Goal: Information Seeking & Learning: Check status

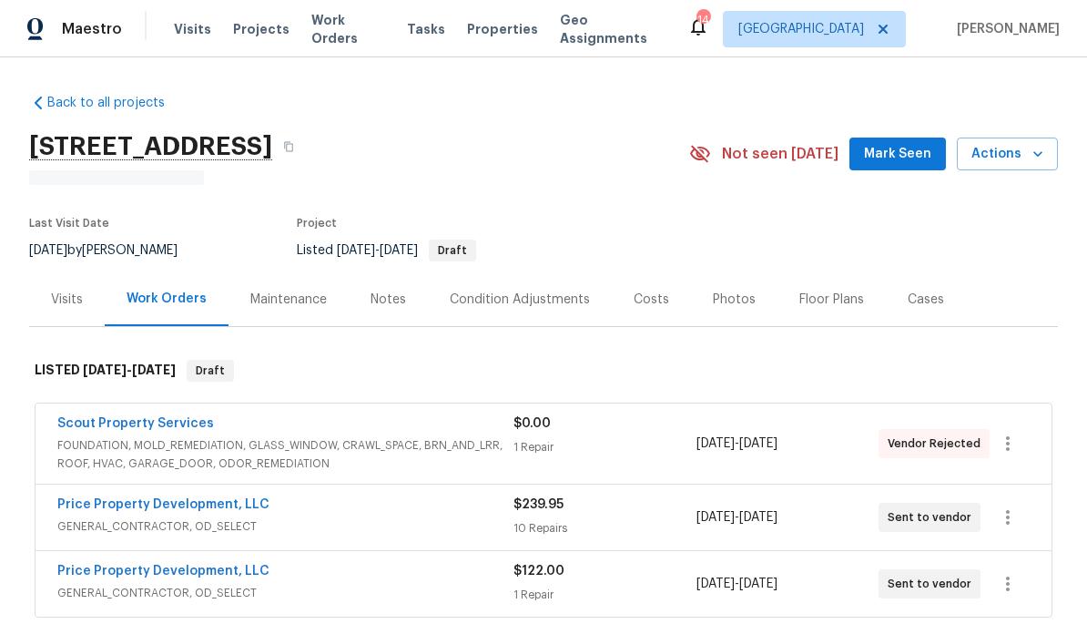
click at [385, 300] on div "Notes" at bounding box center [387, 299] width 35 height 18
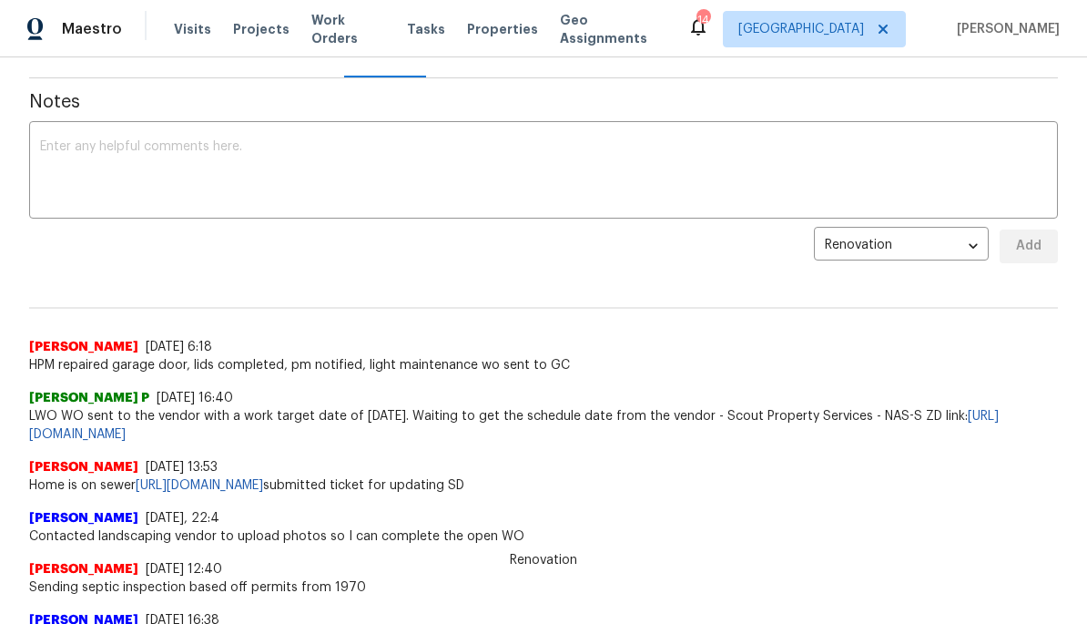
scroll to position [250, 0]
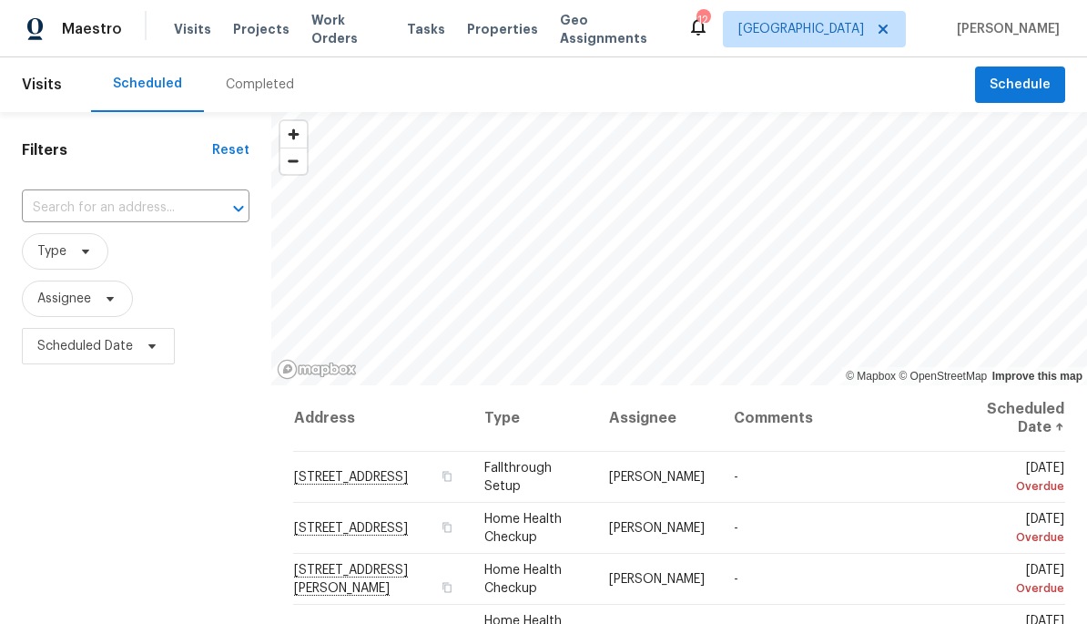
click at [0, 0] on icon at bounding box center [0, 0] width 0 height 0
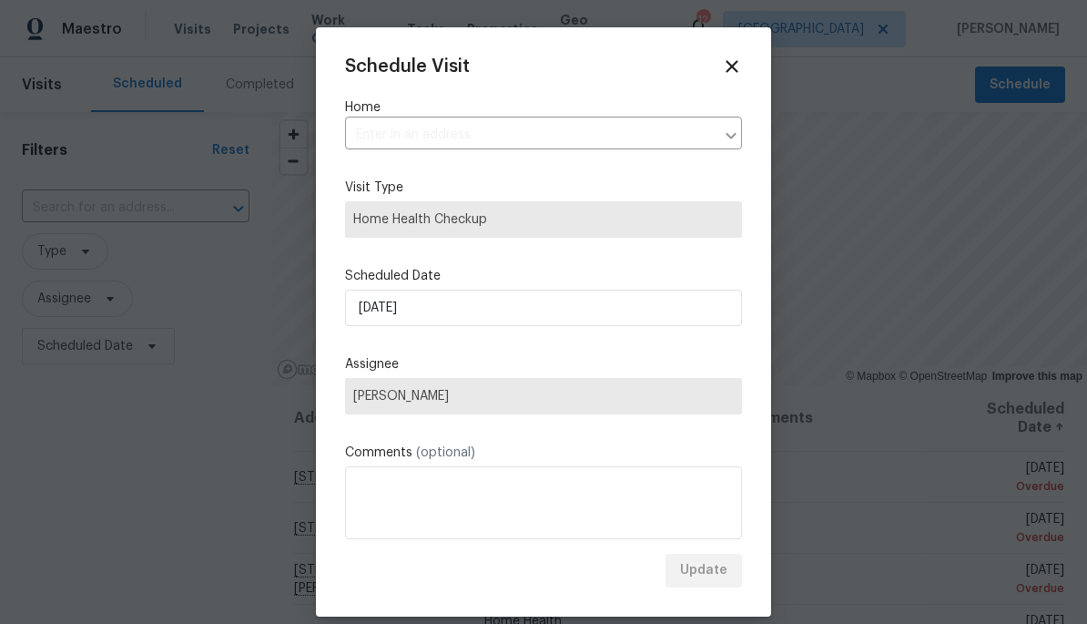
type input "[STREET_ADDRESS][PERSON_NAME]"
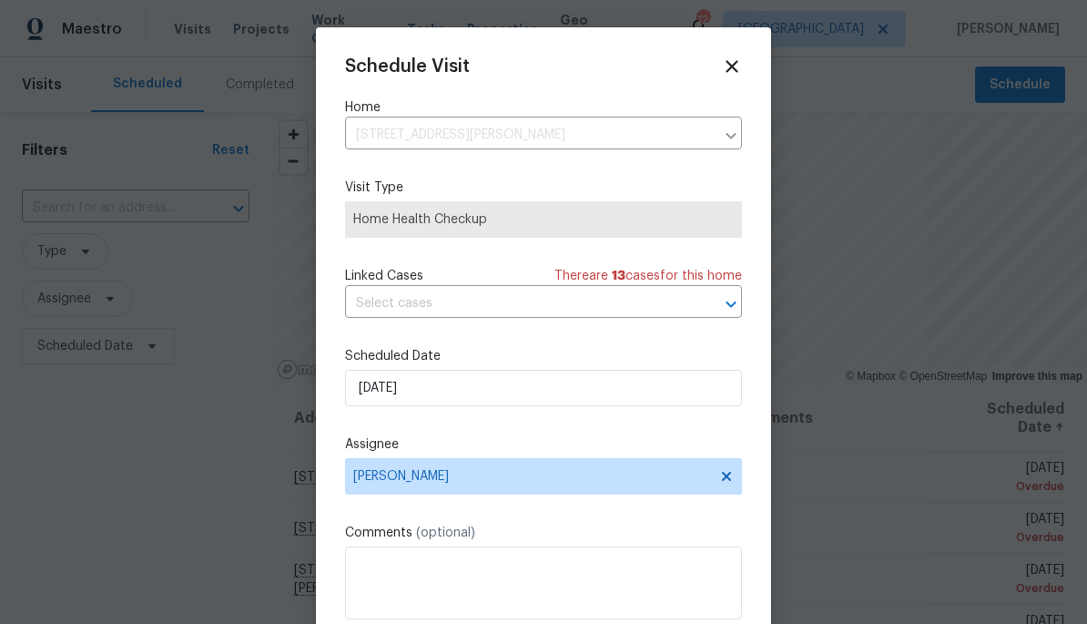
click at [726, 84] on div "Schedule Visit Home [STREET_ADDRESS][PERSON_NAME] ​ Visit Type Home Health Chec…" at bounding box center [543, 361] width 397 height 611
click at [725, 67] on icon at bounding box center [732, 66] width 20 height 20
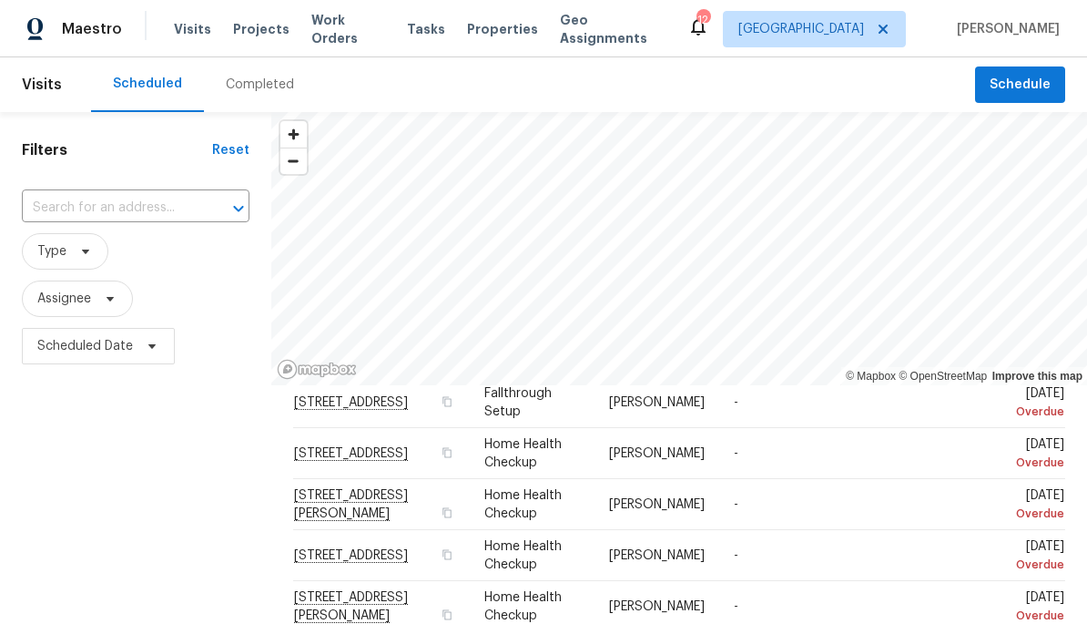
scroll to position [78, 0]
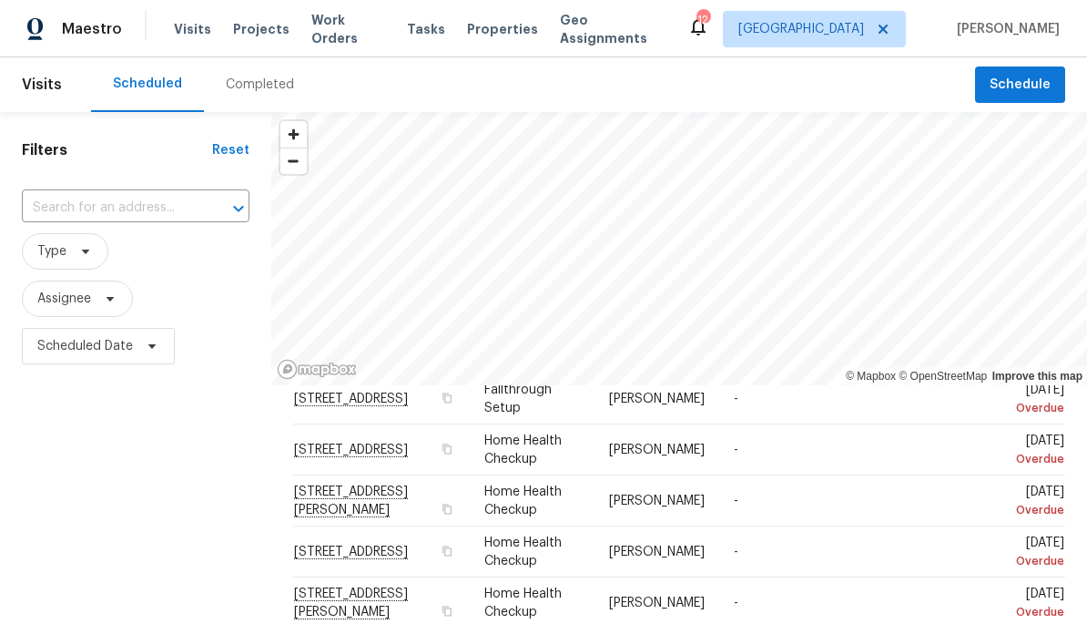
click at [0, 0] on icon at bounding box center [0, 0] width 0 height 0
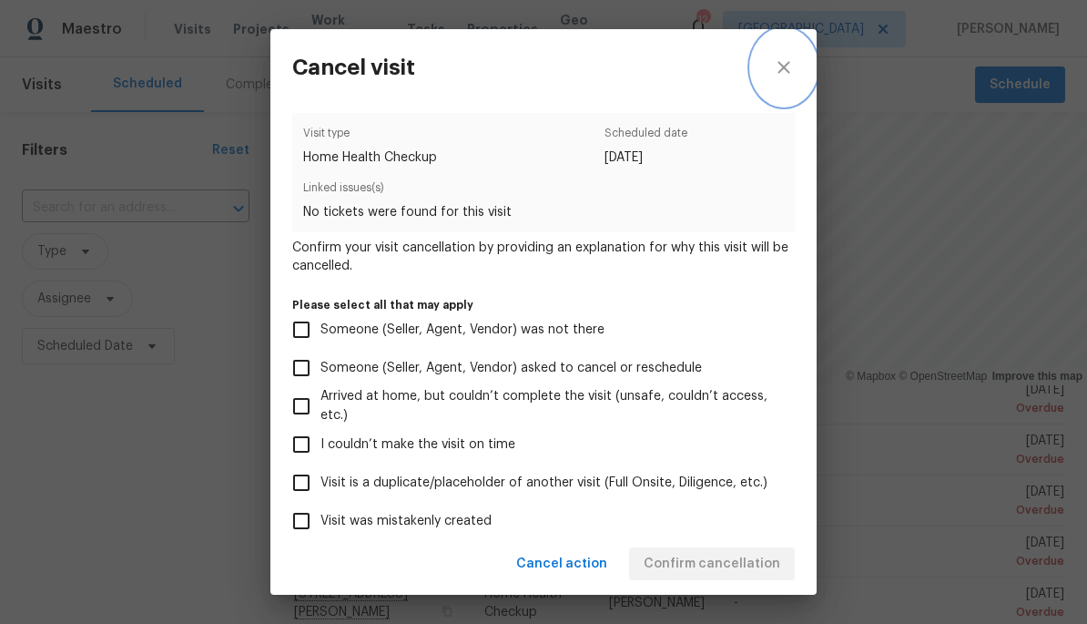
click at [786, 75] on icon "close" at bounding box center [784, 67] width 22 height 22
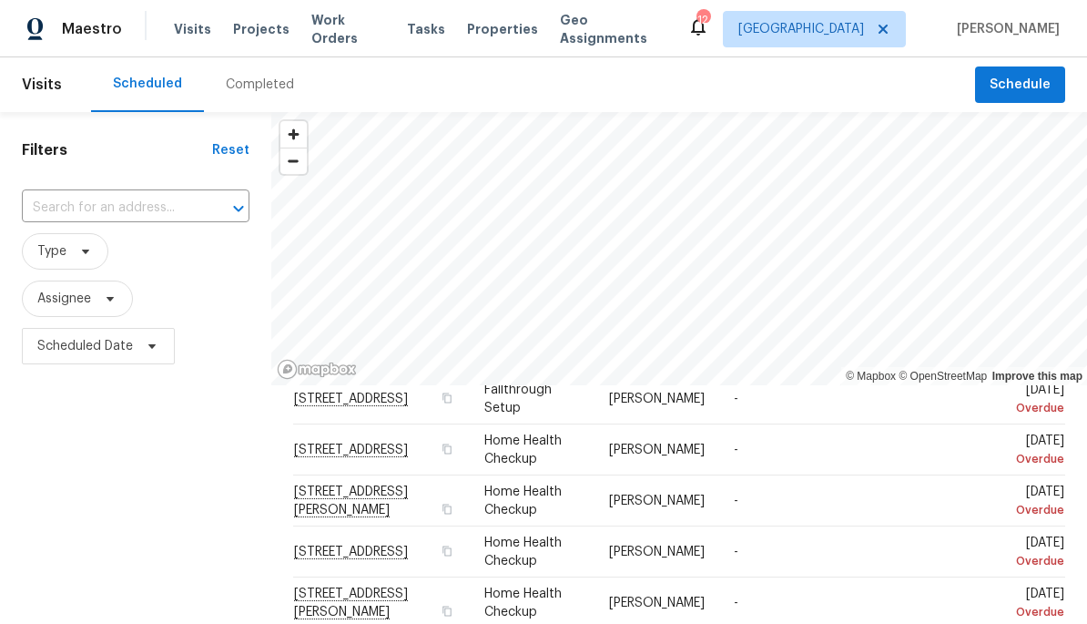
click at [0, 0] on icon at bounding box center [0, 0] width 0 height 0
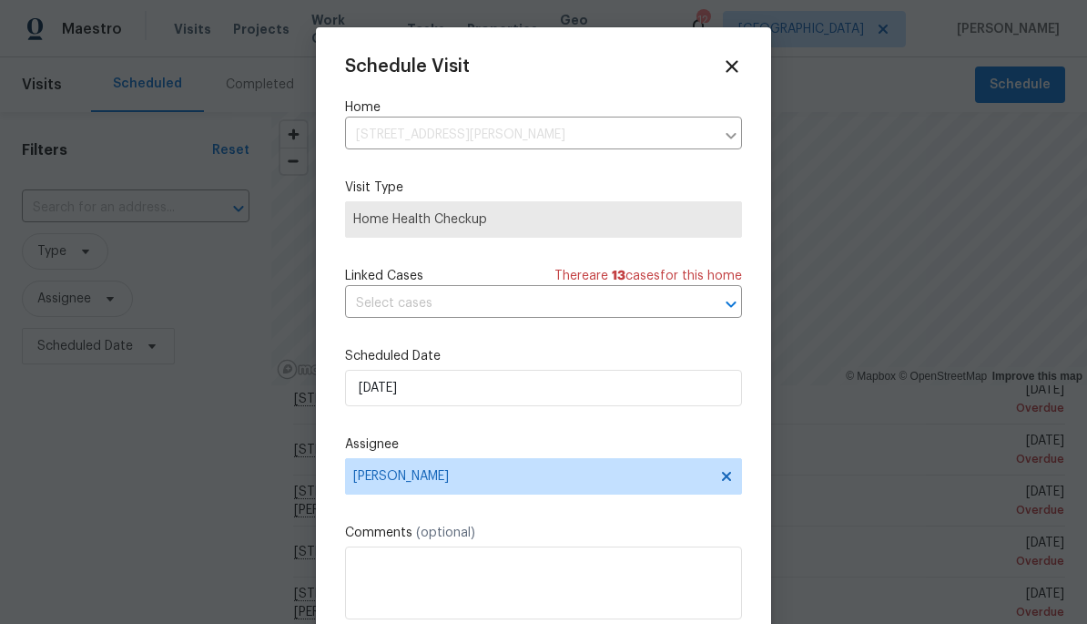
click at [724, 76] on icon at bounding box center [732, 66] width 20 height 20
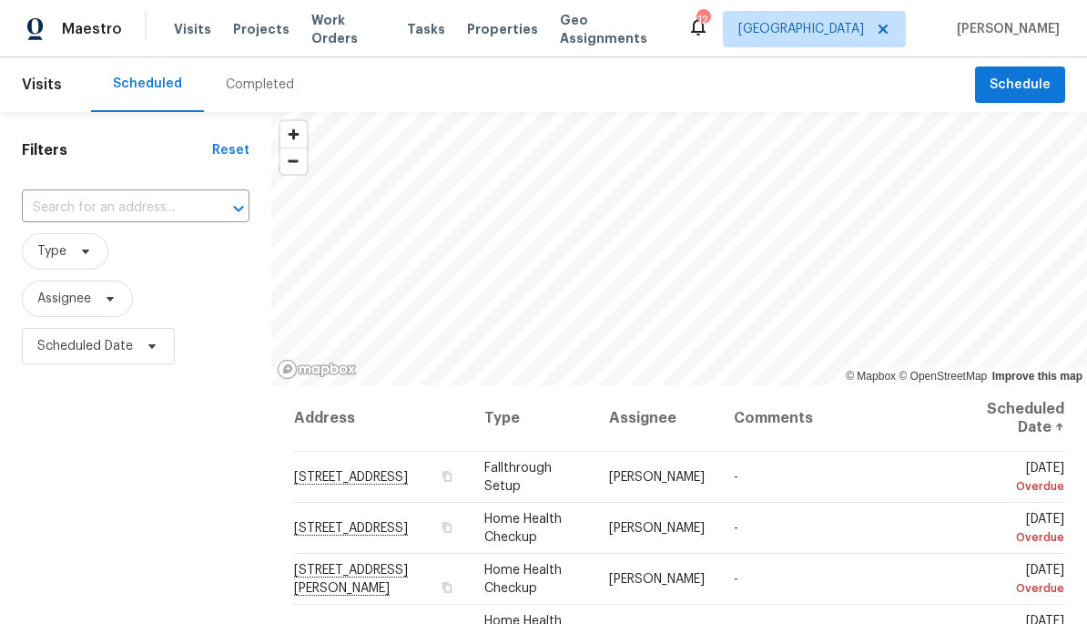
scroll to position [0, 0]
click at [275, 79] on div "Completed" at bounding box center [260, 85] width 68 height 18
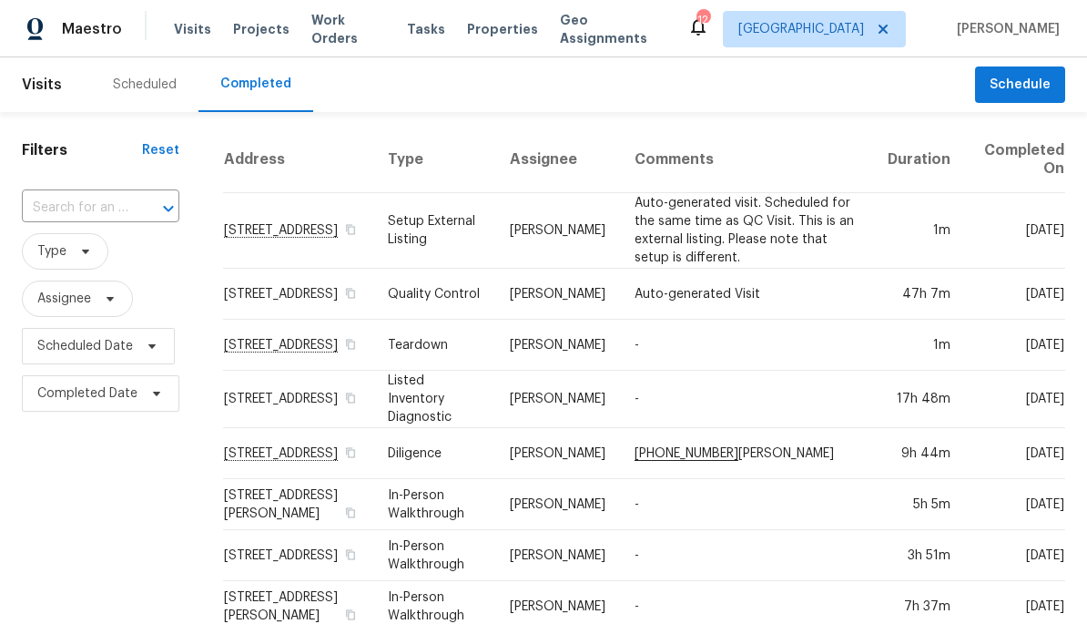
click at [51, 69] on span "Visits" at bounding box center [42, 85] width 40 height 40
click at [148, 70] on div "Scheduled" at bounding box center [144, 84] width 107 height 55
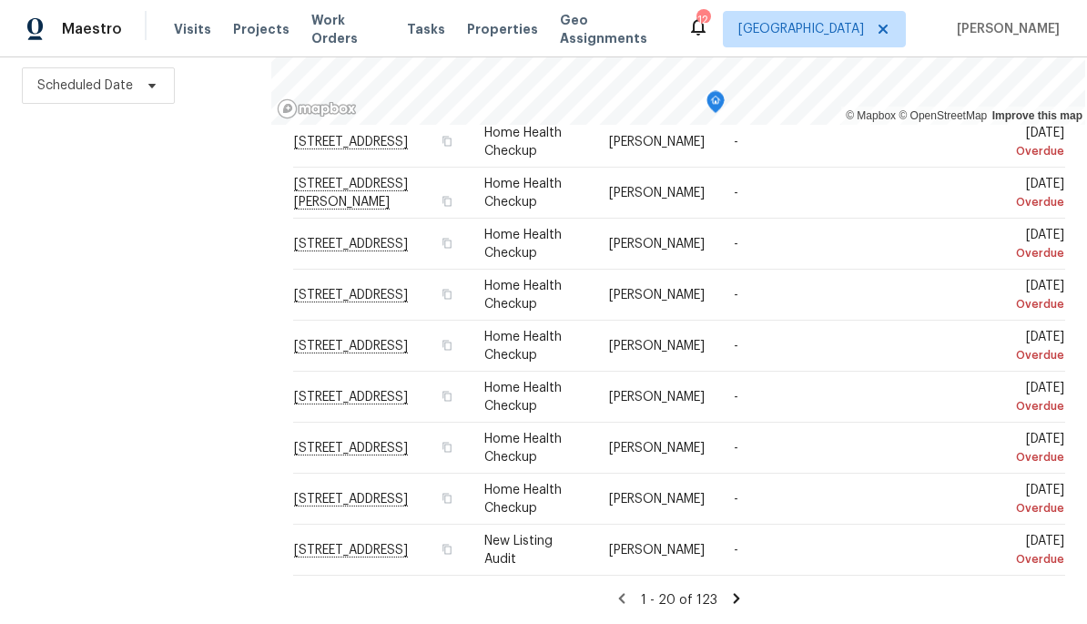
scroll to position [260, 0]
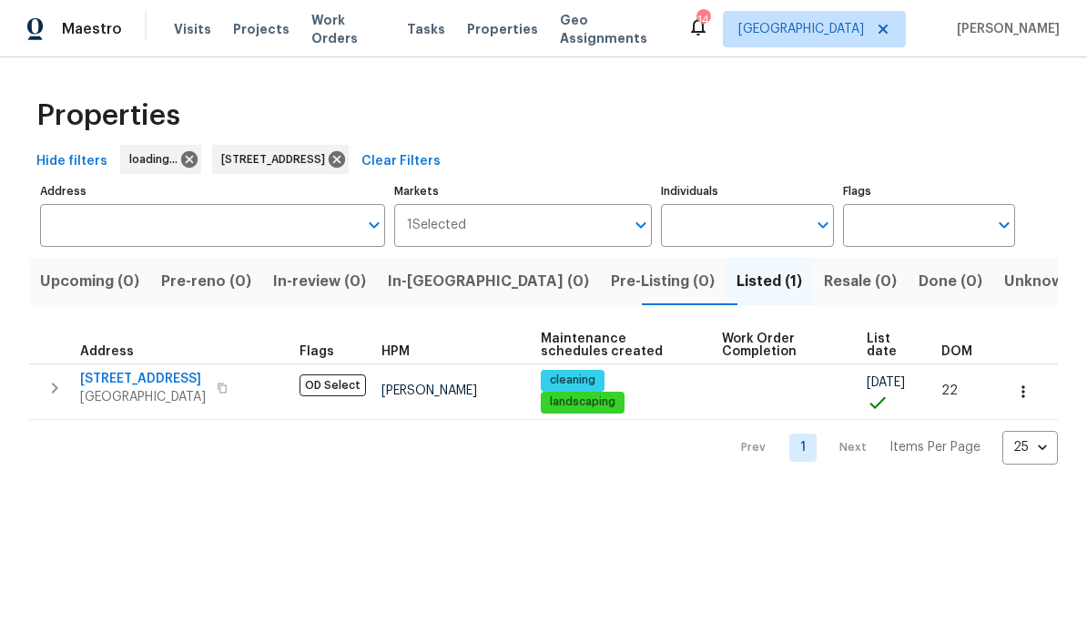
type input "[STREET_ADDRESS]"
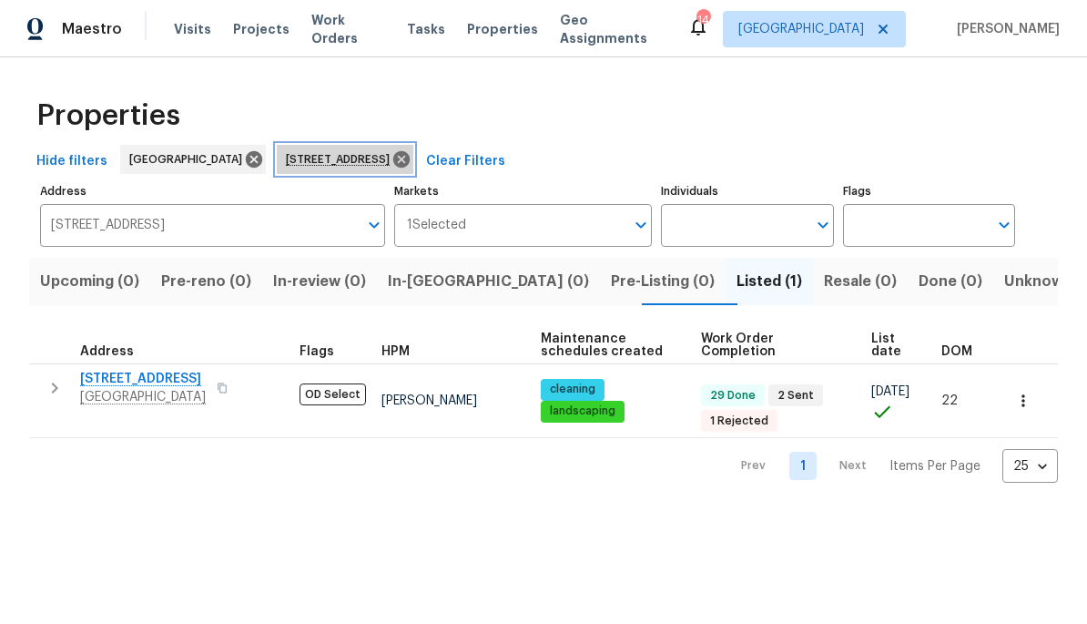
click at [410, 159] on icon at bounding box center [401, 159] width 16 height 16
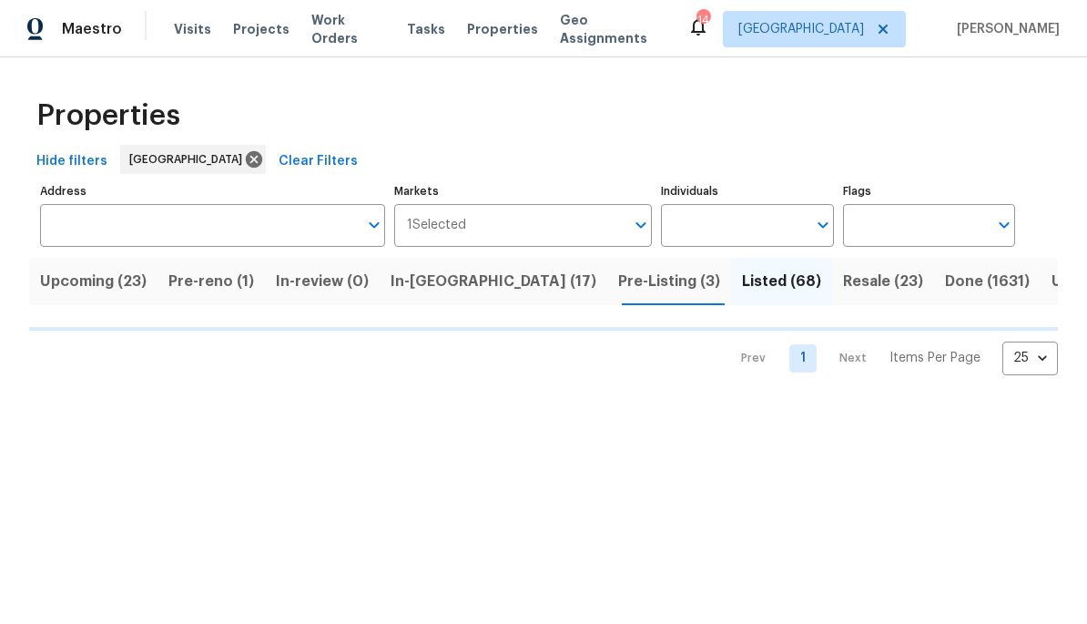
click at [272, 223] on input "Address" at bounding box center [199, 225] width 318 height 43
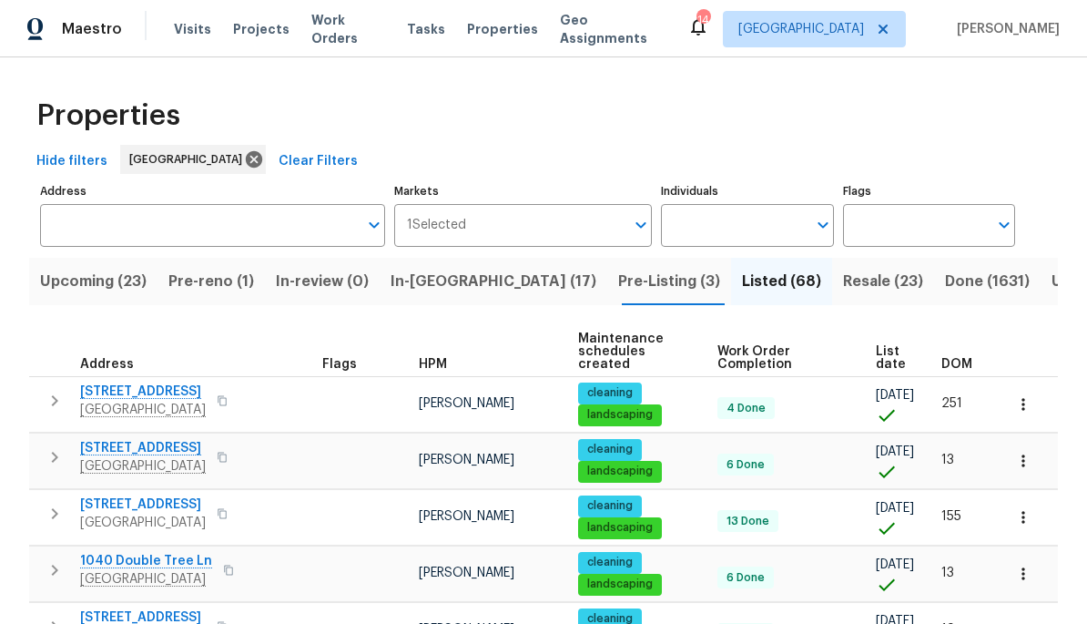
click at [261, 221] on input "Address" at bounding box center [199, 225] width 318 height 43
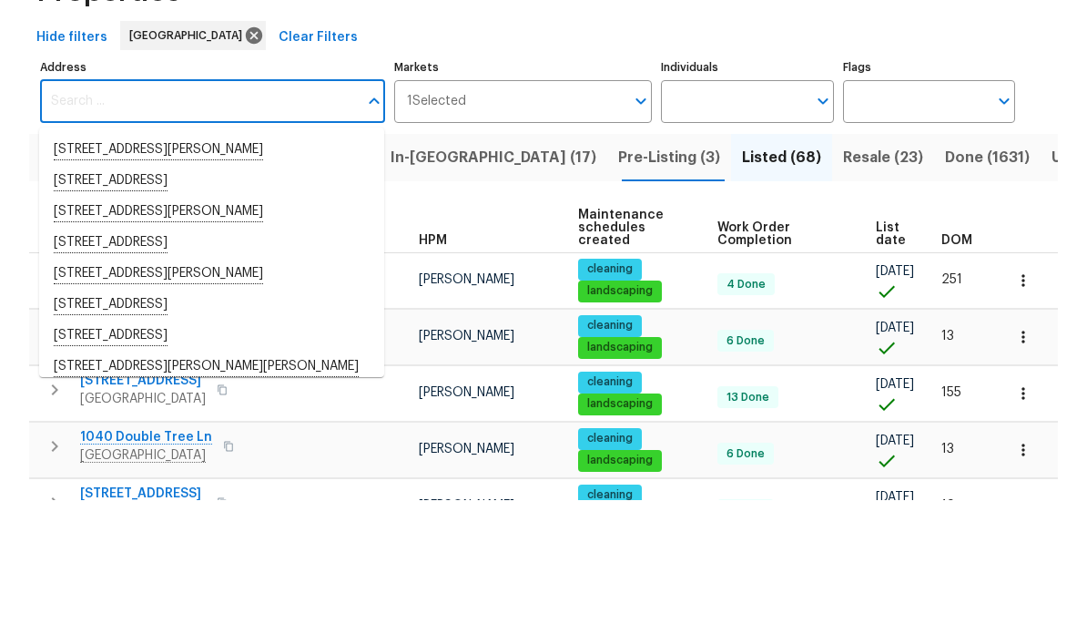
type input "7"
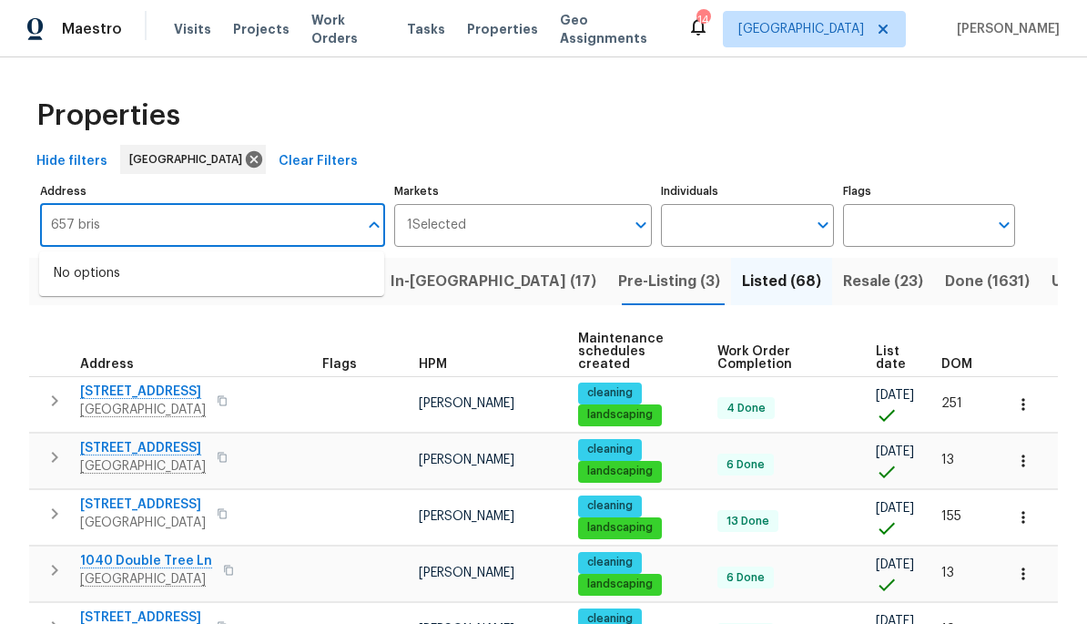
click at [275, 217] on input "657 bris" at bounding box center [199, 225] width 318 height 43
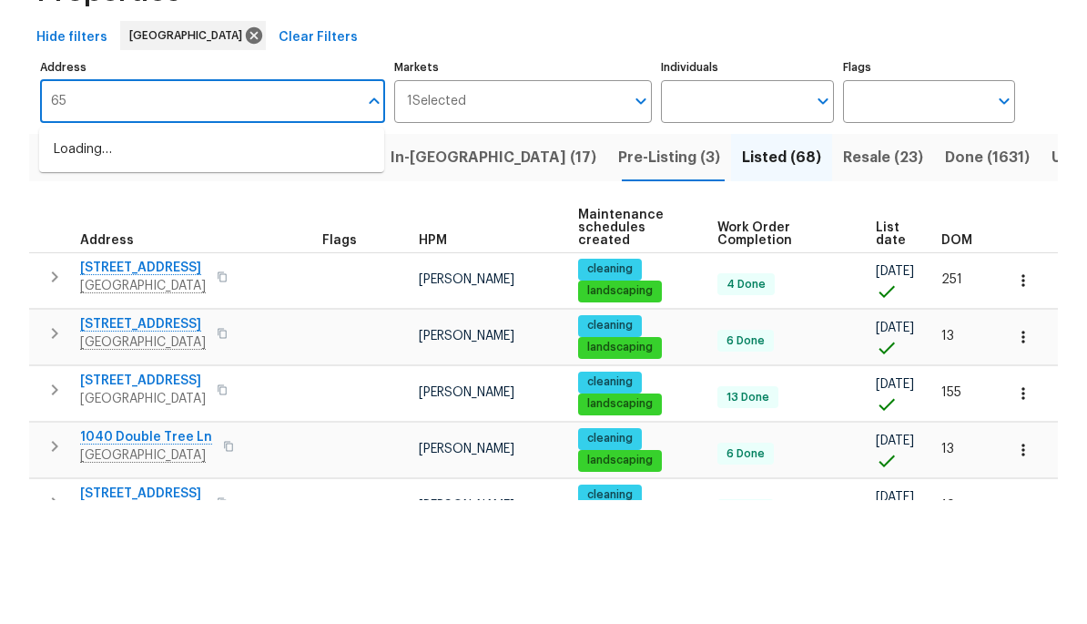
type input "6"
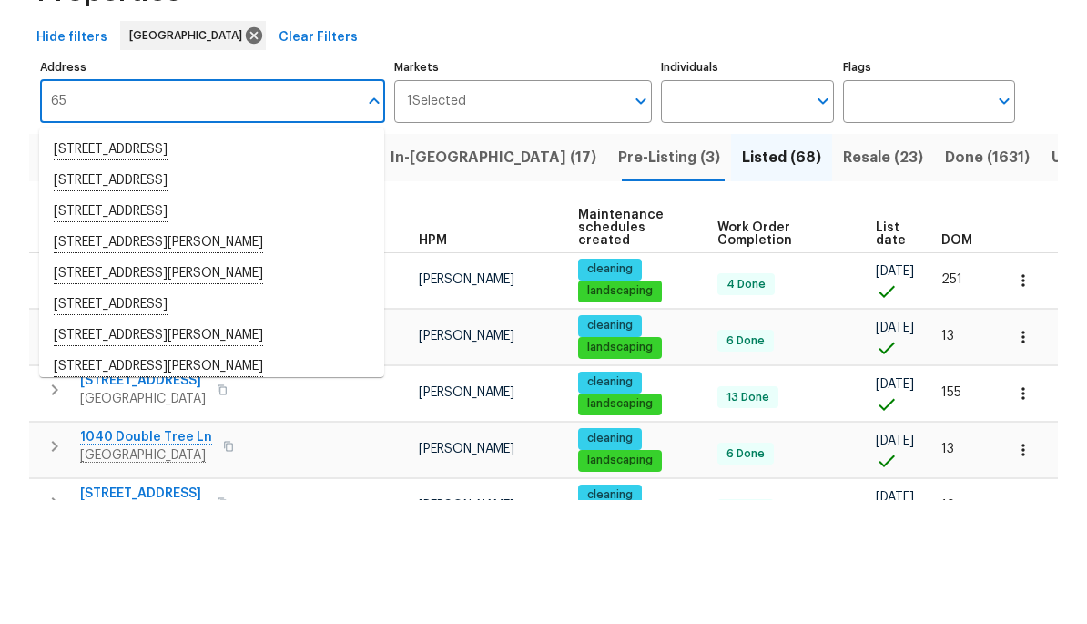
type input "657"
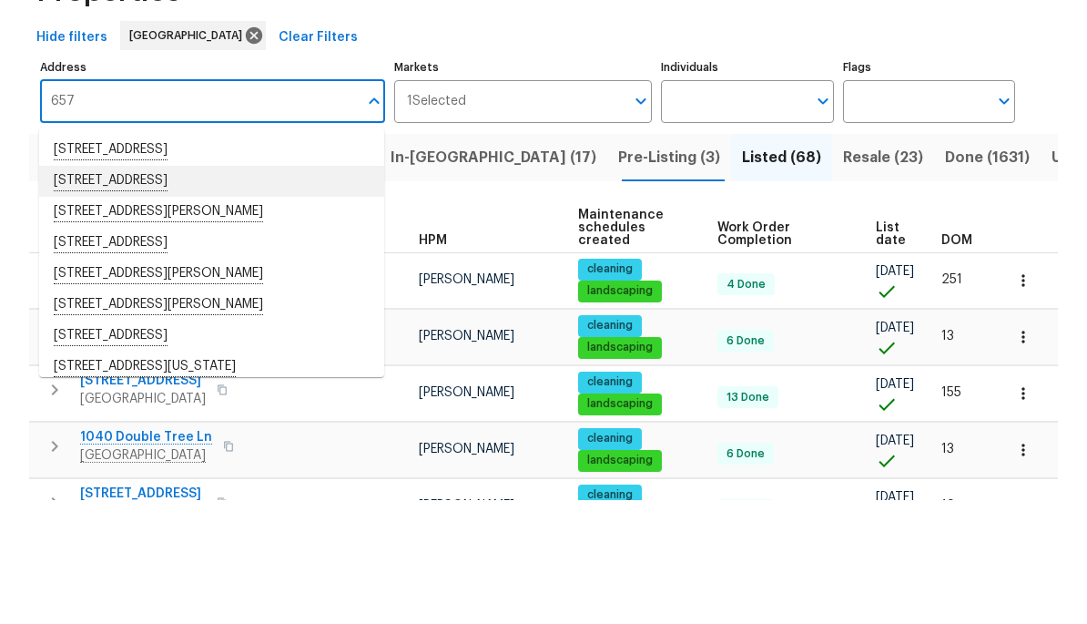
click at [254, 289] on li "657 Bristol Creek Dr Nashville TN 37221" at bounding box center [211, 304] width 345 height 31
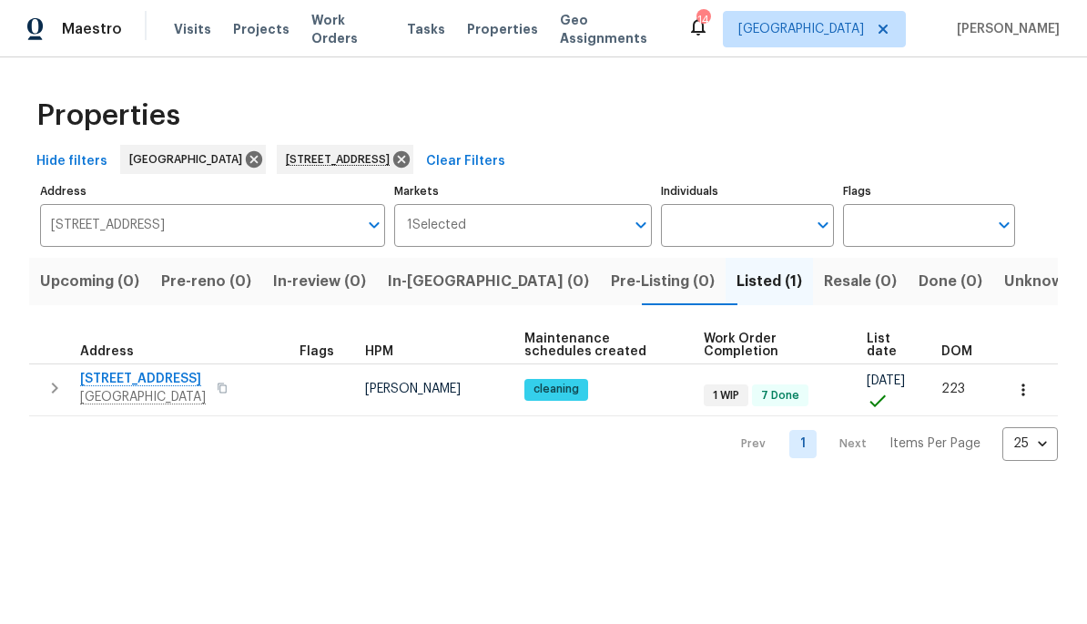
click at [339, 29] on span "Work Orders" at bounding box center [348, 29] width 74 height 36
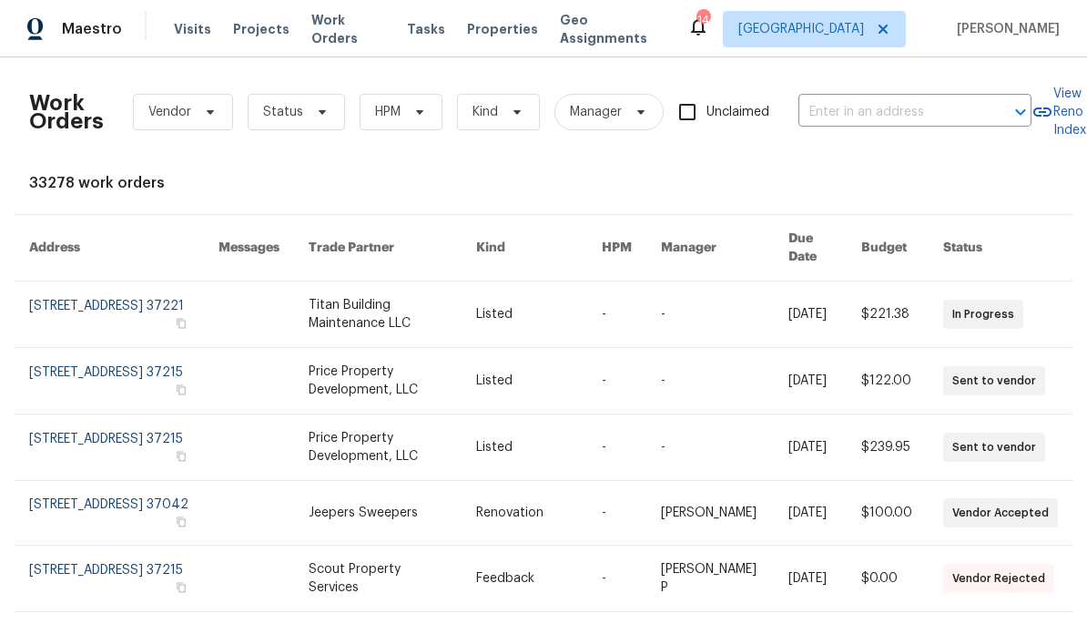
click at [889, 114] on input "text" at bounding box center [889, 112] width 182 height 28
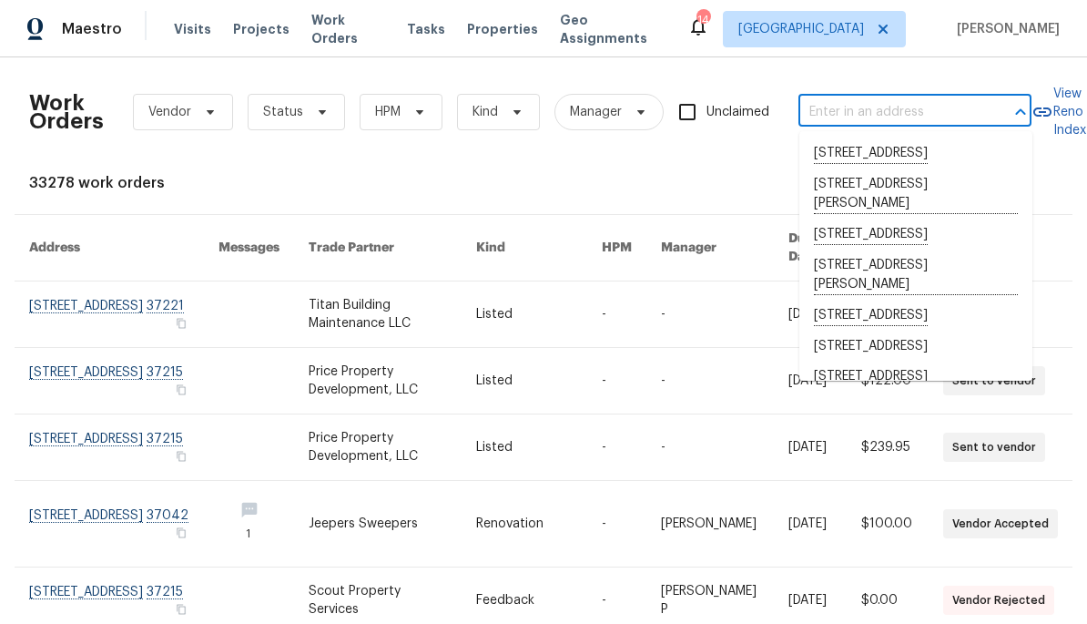
click at [643, 215] on th "HPM" at bounding box center [616, 248] width 59 height 66
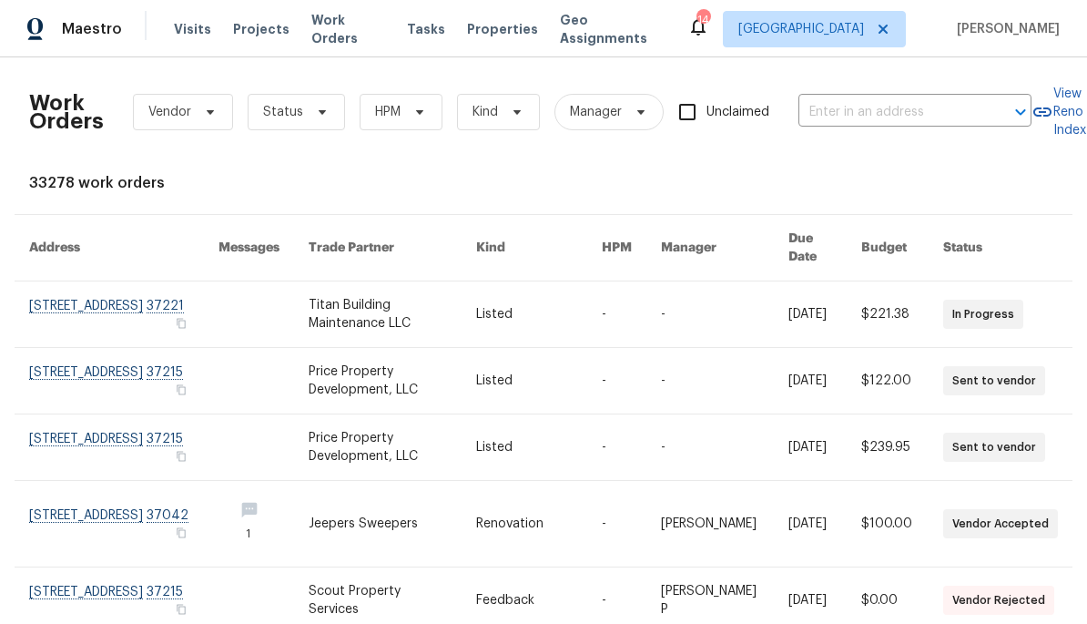
click at [367, 297] on link at bounding box center [392, 314] width 167 height 66
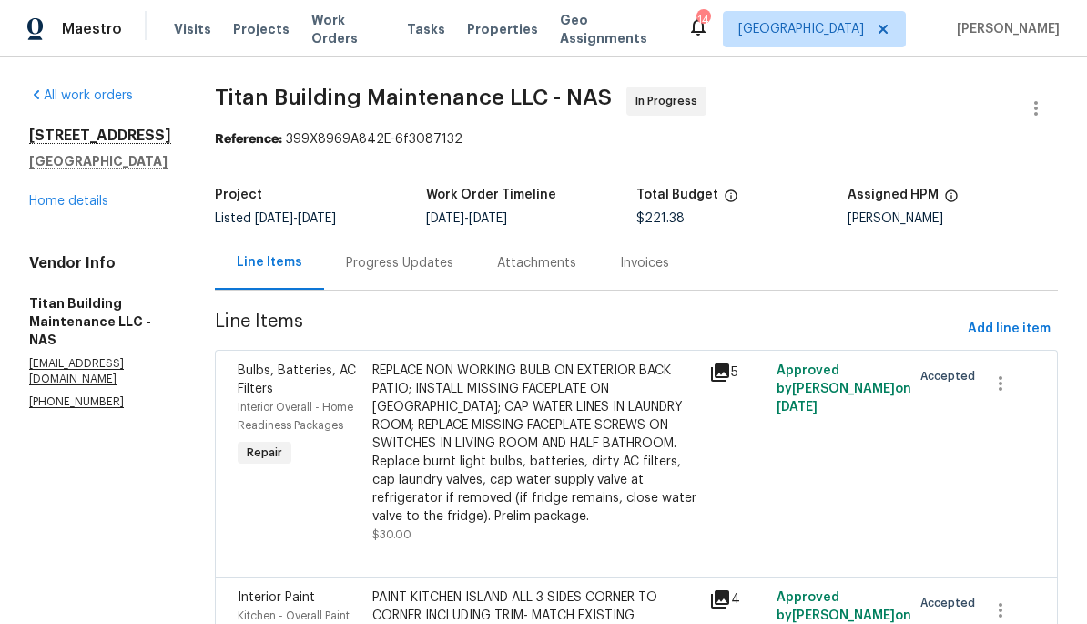
click at [409, 256] on div "Progress Updates" at bounding box center [399, 263] width 107 height 18
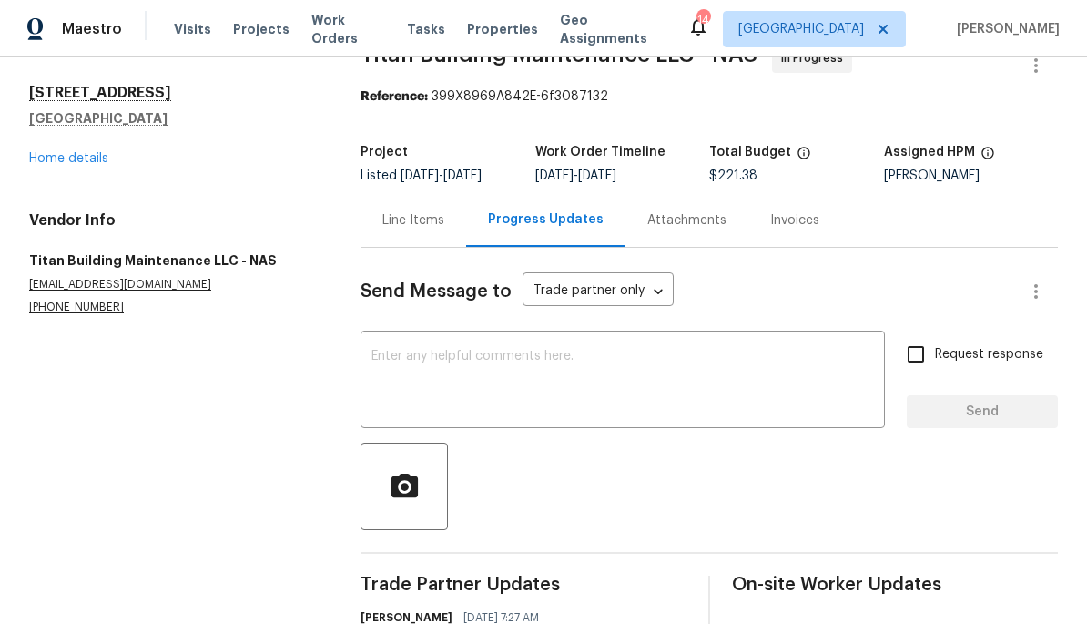
scroll to position [41, 0]
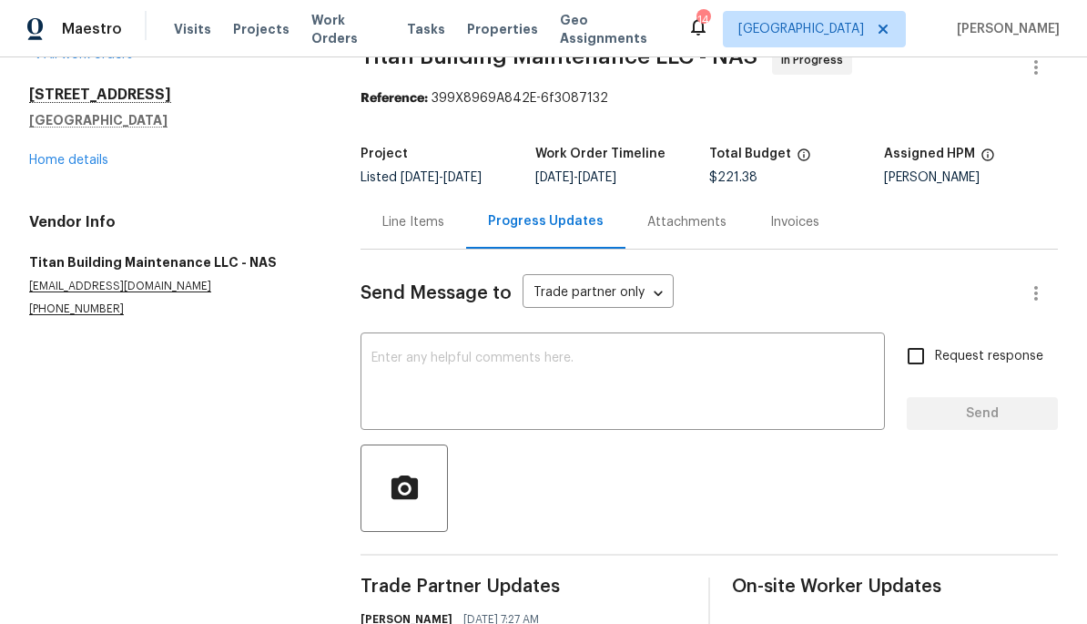
click at [425, 223] on div "Line Items" at bounding box center [413, 222] width 62 height 18
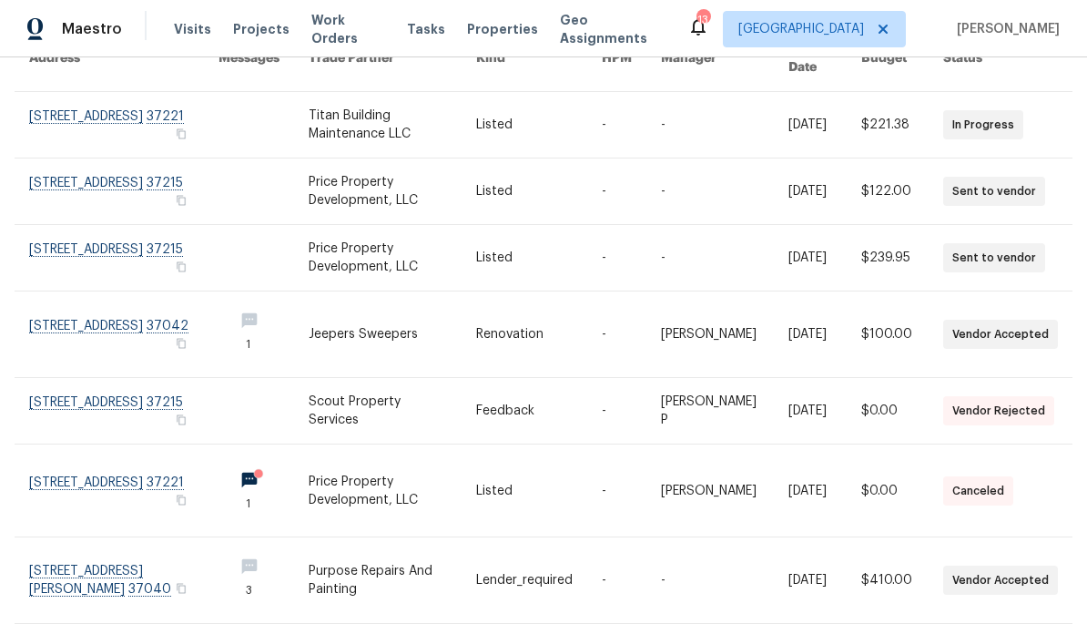
scroll to position [190, 0]
click at [85, 115] on link at bounding box center [123, 124] width 189 height 66
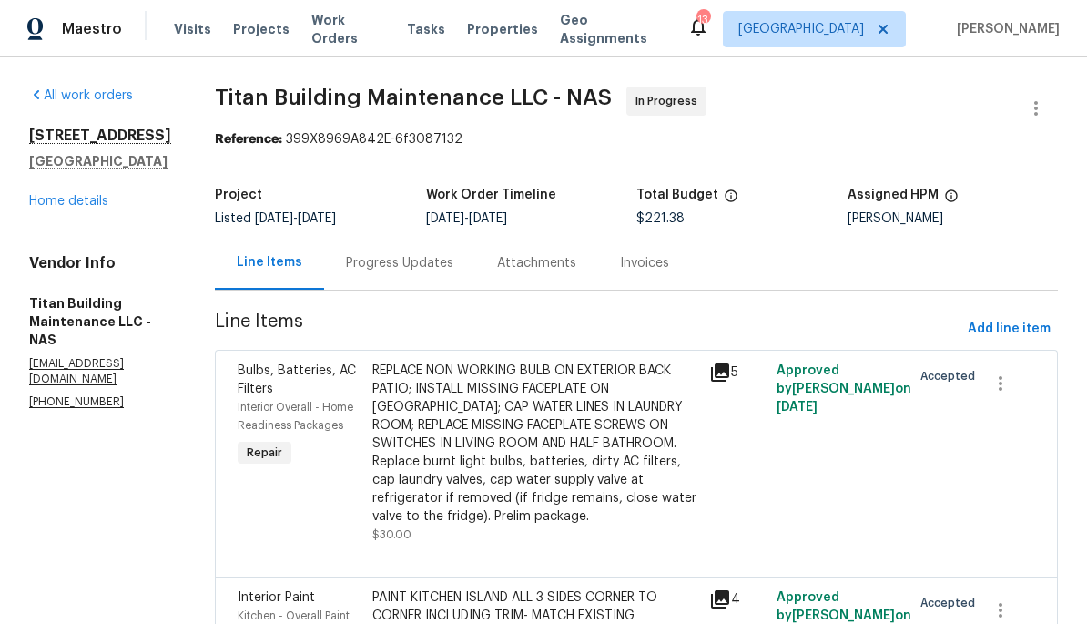
click at [64, 90] on link "All work orders" at bounding box center [81, 95] width 104 height 13
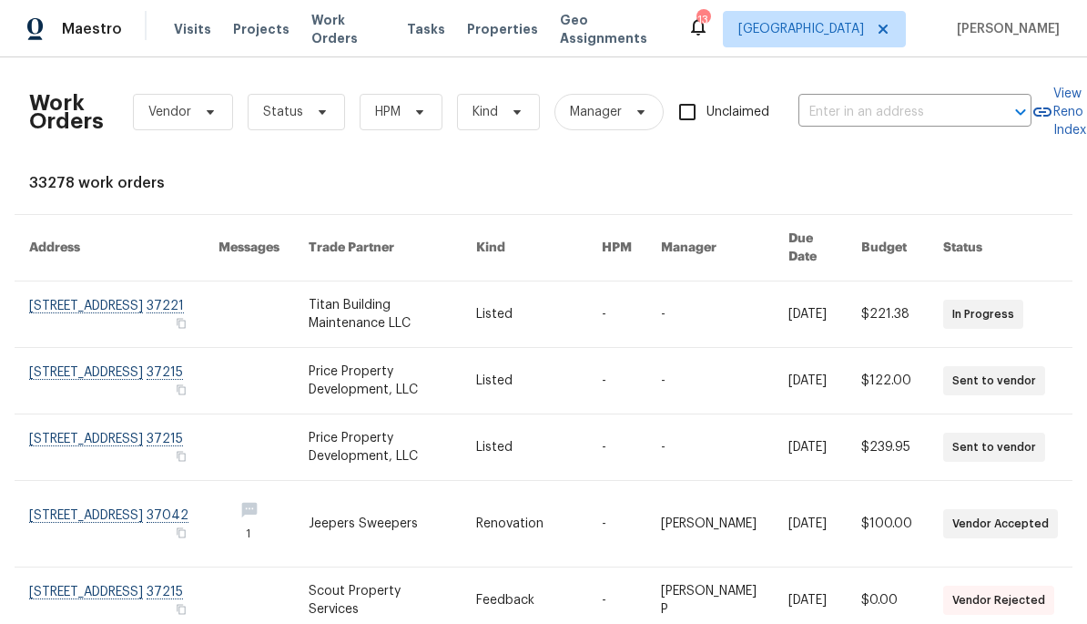
click at [74, 360] on link at bounding box center [123, 381] width 189 height 66
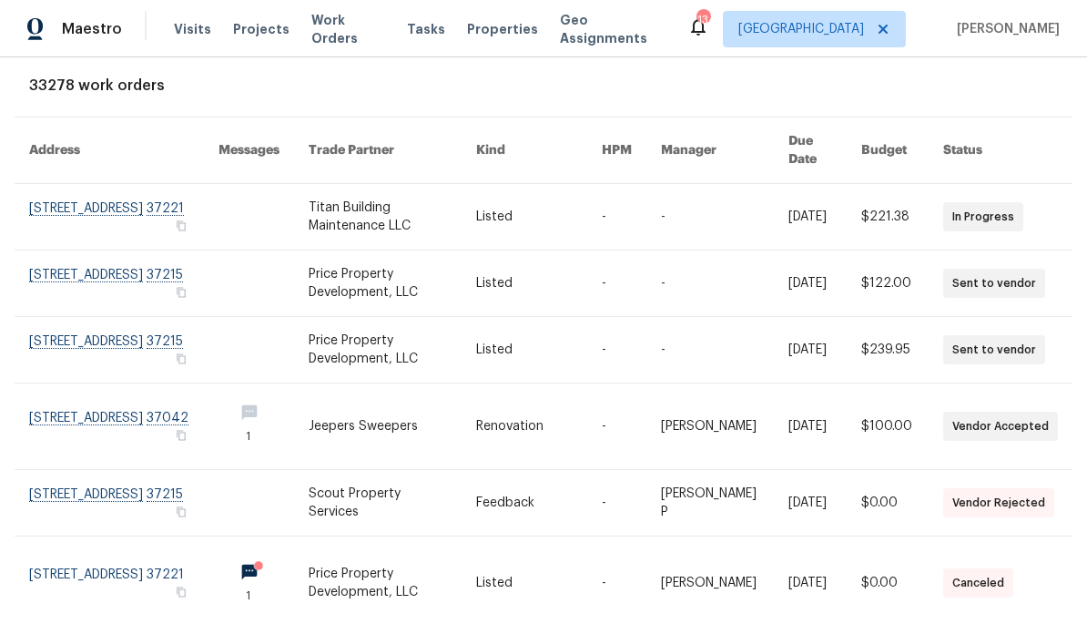
scroll to position [102, 1]
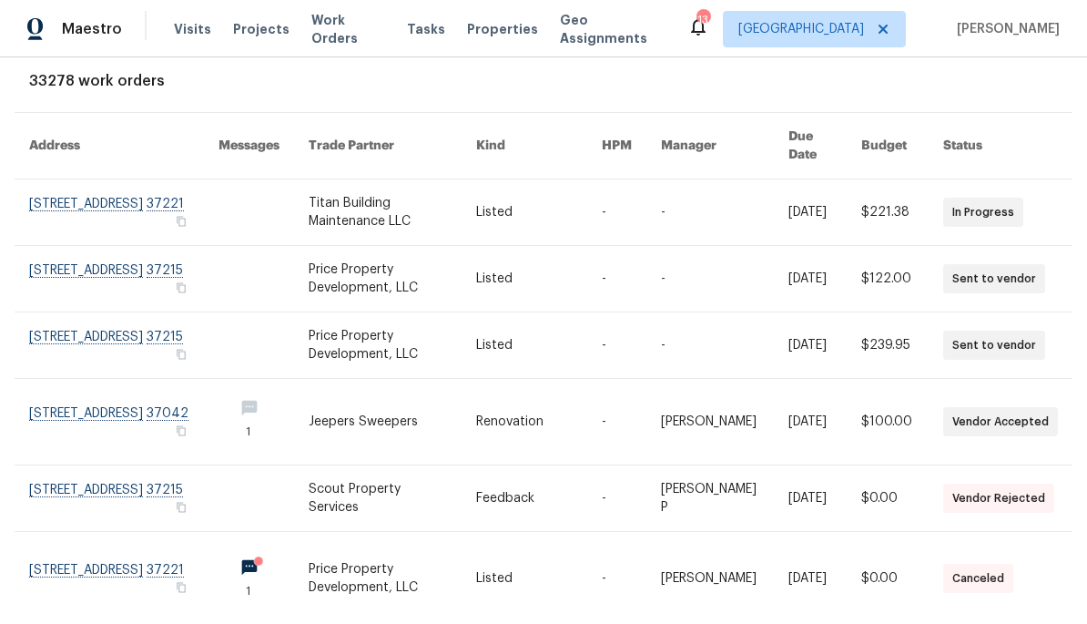
click at [50, 401] on link at bounding box center [123, 422] width 189 height 86
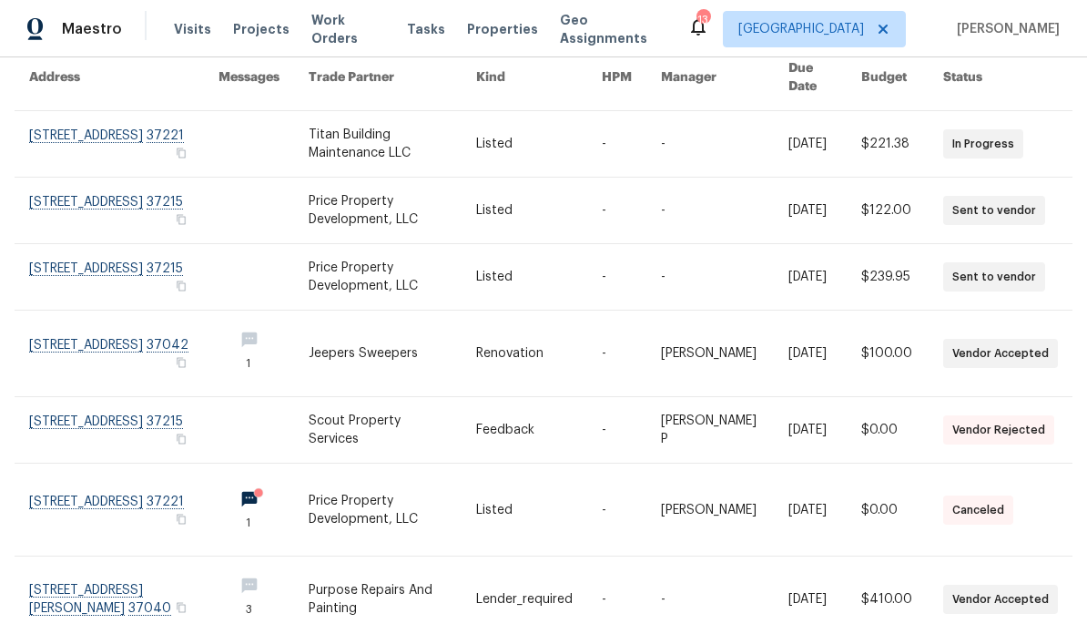
scroll to position [169, 1]
click at [66, 423] on link at bounding box center [123, 431] width 189 height 66
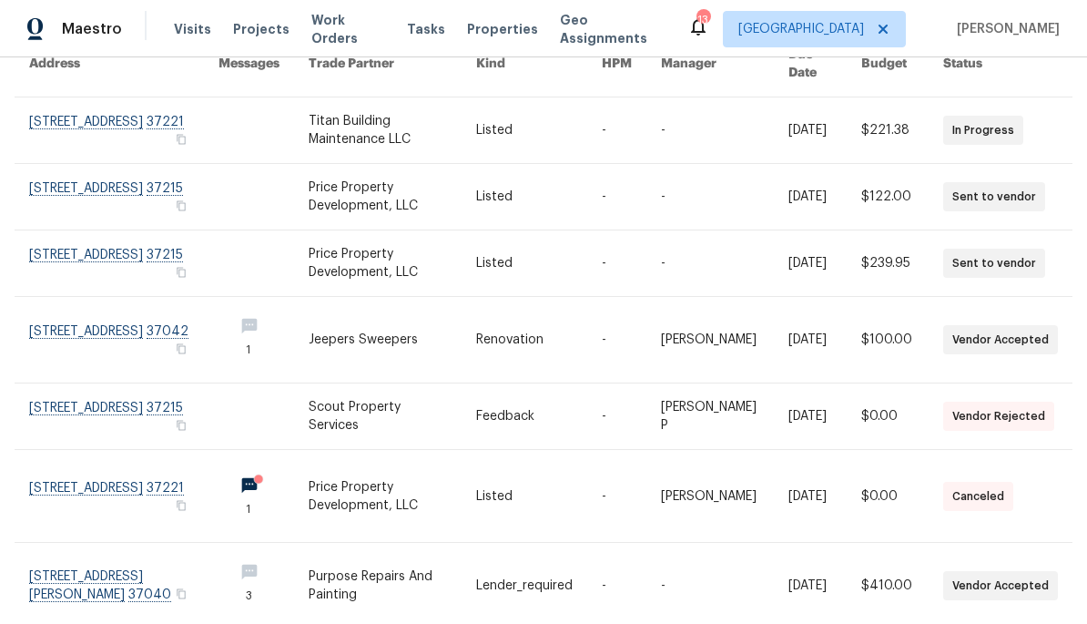
scroll to position [184, 1]
click at [255, 480] on link at bounding box center [263, 496] width 90 height 92
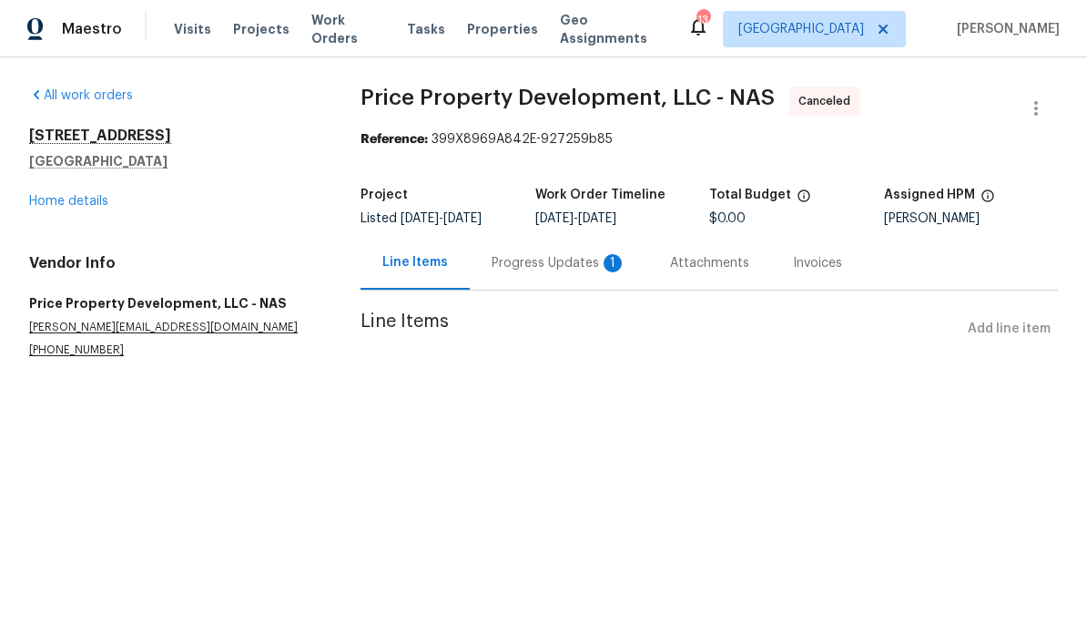
click at [553, 256] on div "Progress Updates 1" at bounding box center [559, 263] width 135 height 18
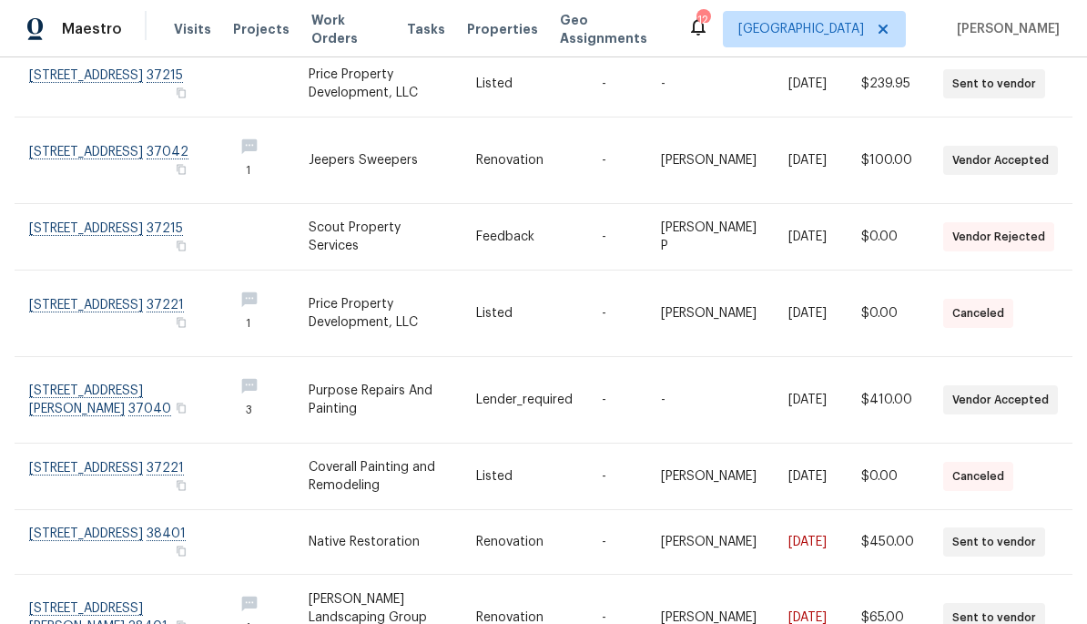
scroll to position [363, 1]
click at [76, 384] on link at bounding box center [123, 400] width 189 height 86
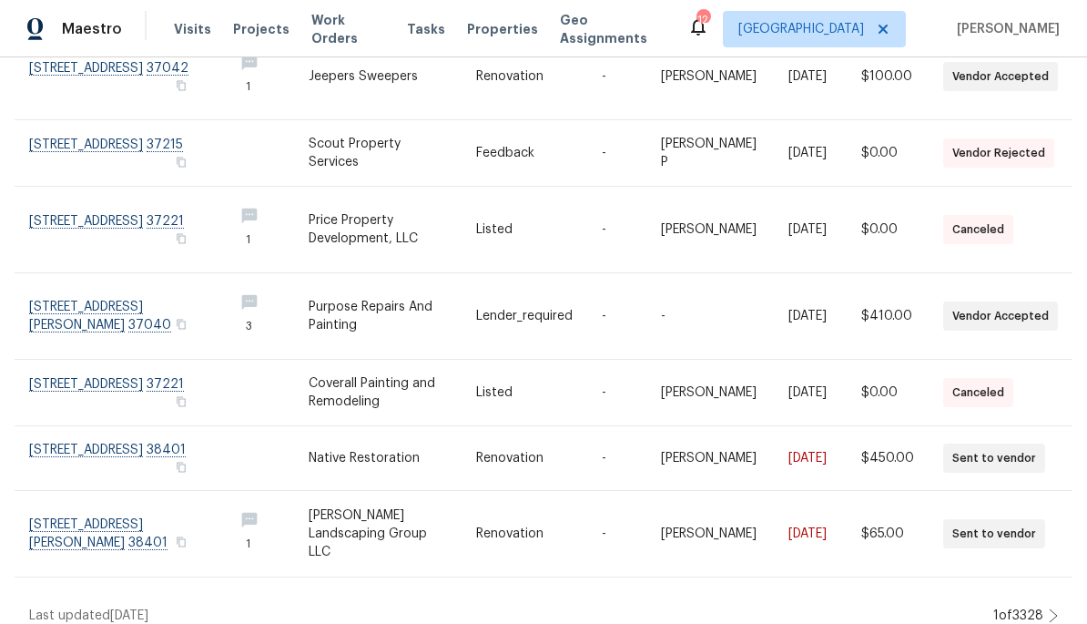
scroll to position [446, 1]
click at [58, 370] on link at bounding box center [123, 393] width 189 height 66
click at [61, 448] on link at bounding box center [123, 459] width 189 height 64
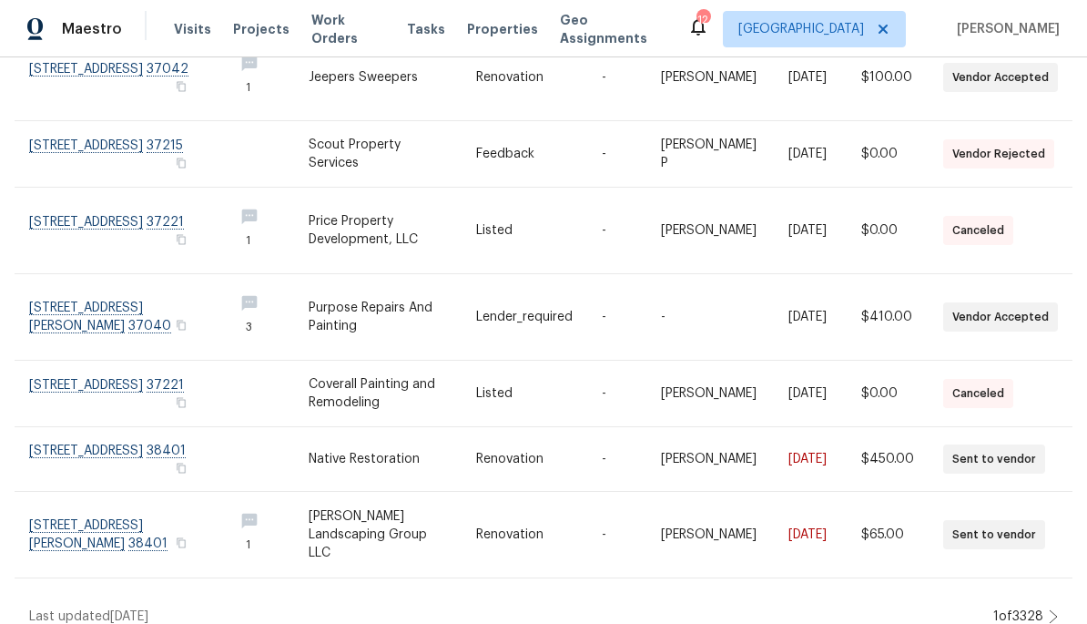
click at [52, 516] on link at bounding box center [123, 535] width 189 height 86
click at [1029, 610] on div "Work Orders Vendor Status HPM Kind Manager Unclaimed ​ View Reno Index 33278 wo…" at bounding box center [543, 340] width 1087 height 566
click at [1009, 588] on div "Work Orders Vendor Status HPM Kind Manager Unclaimed ​ View Reno Index 33278 wo…" at bounding box center [543, 125] width 1029 height 999
click at [1038, 590] on div "Work Orders Vendor Status HPM Kind Manager Unclaimed ​ View Reno Index 33278 wo…" at bounding box center [543, 125] width 1029 height 999
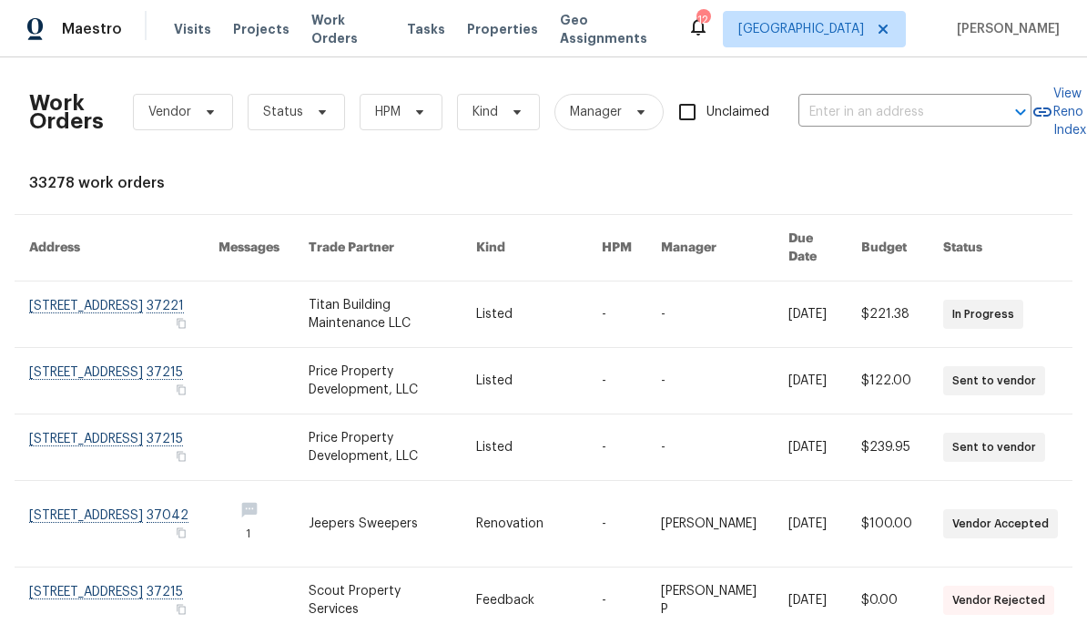
scroll to position [0, 1]
click at [705, 35] on icon at bounding box center [698, 27] width 15 height 18
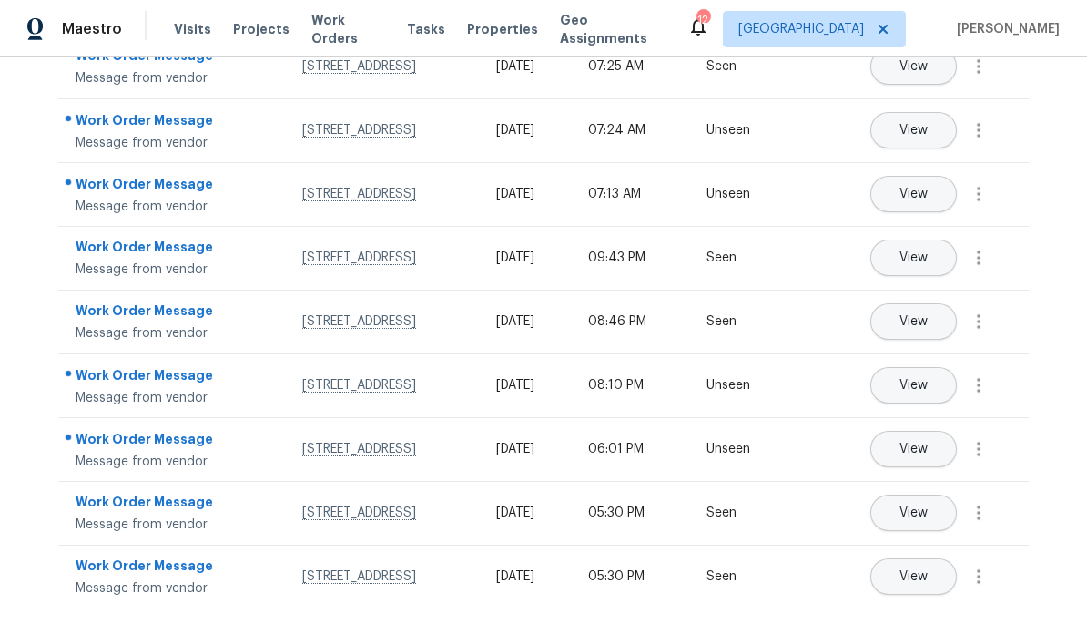
scroll to position [453, 0]
click at [928, 506] on span "View" at bounding box center [913, 513] width 28 height 14
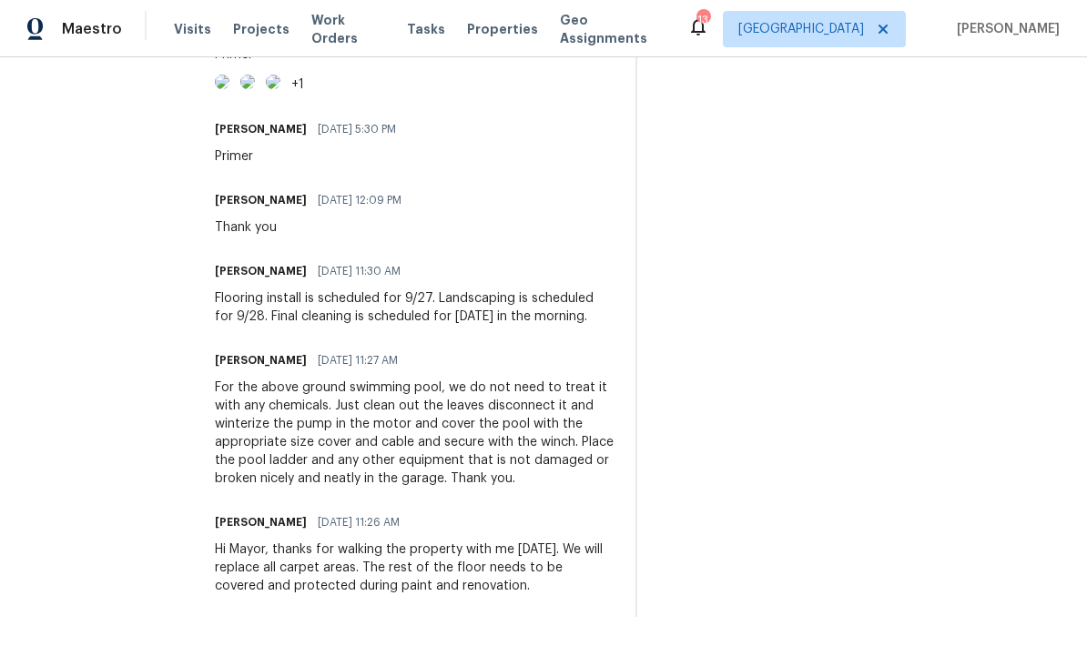
scroll to position [759, 0]
